Goal: Information Seeking & Learning: Learn about a topic

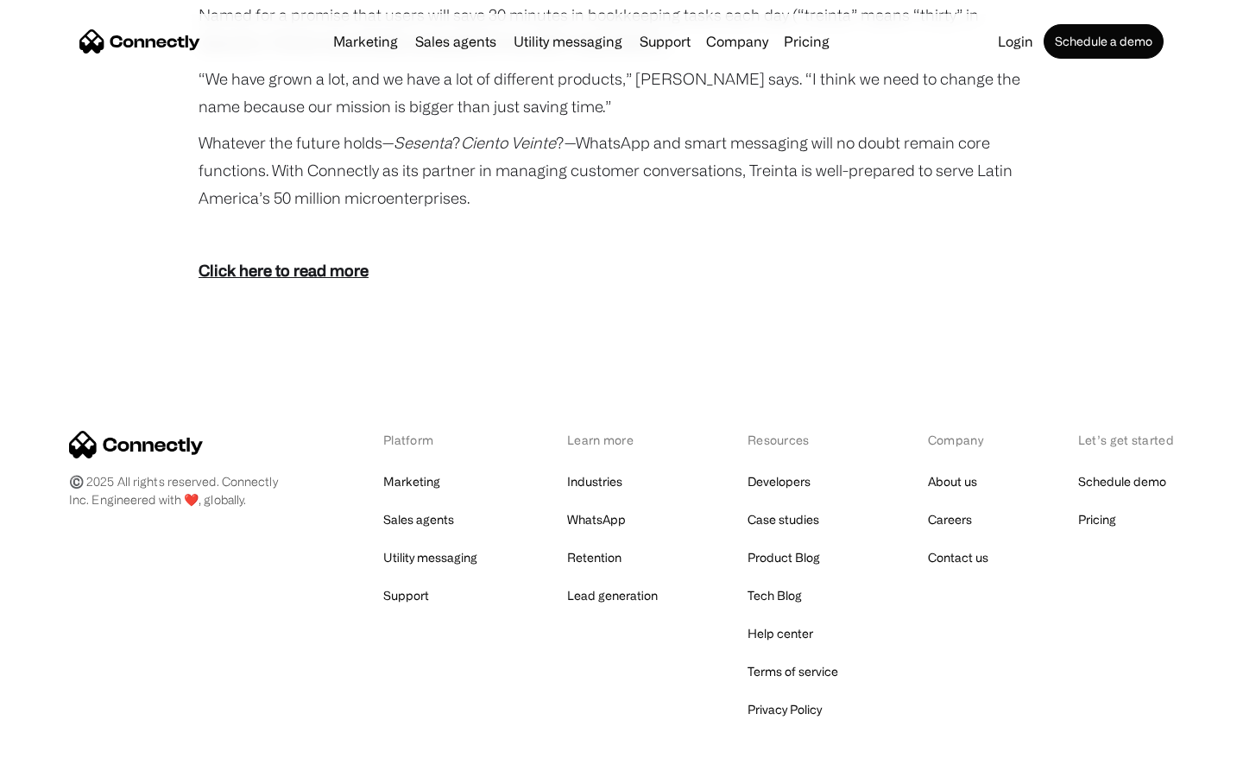
scroll to position [3178, 0]
